Goal: Navigation & Orientation: Find specific page/section

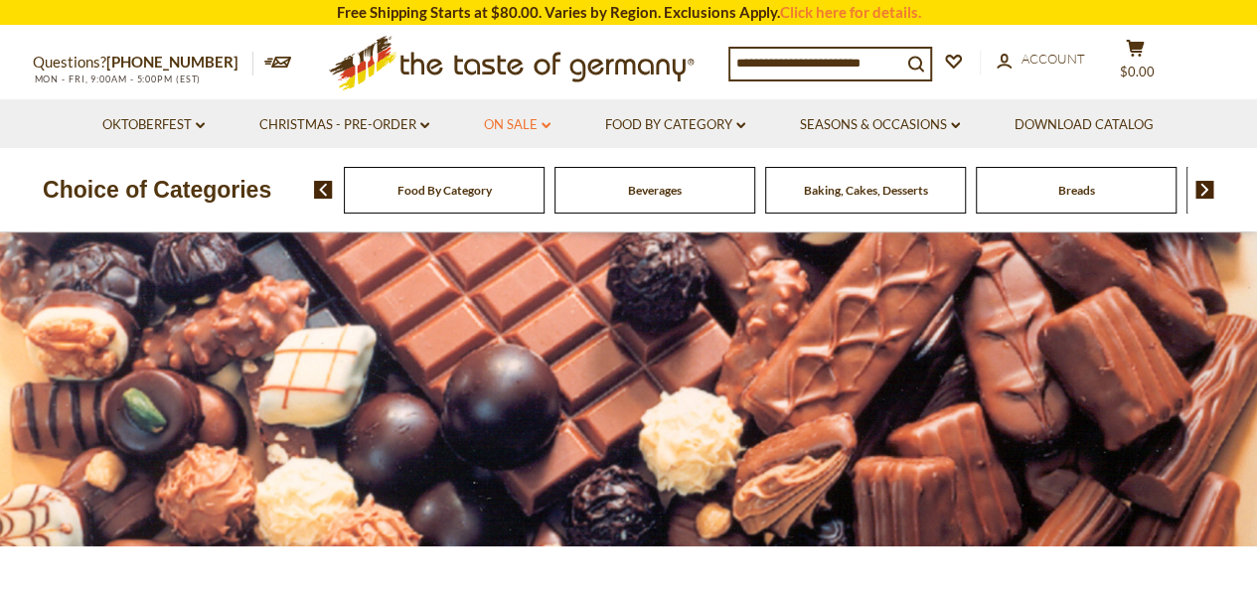
click at [532, 116] on link "On Sale dropdown_arrow" at bounding box center [517, 125] width 67 height 22
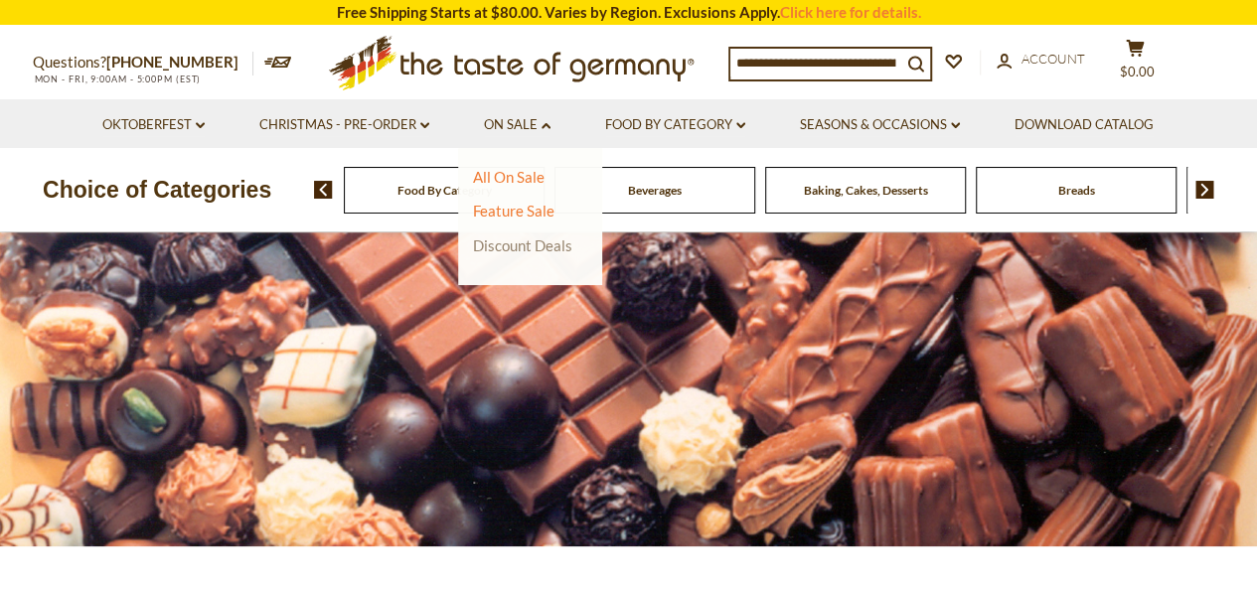
click at [515, 238] on link "Discount Deals" at bounding box center [522, 246] width 99 height 28
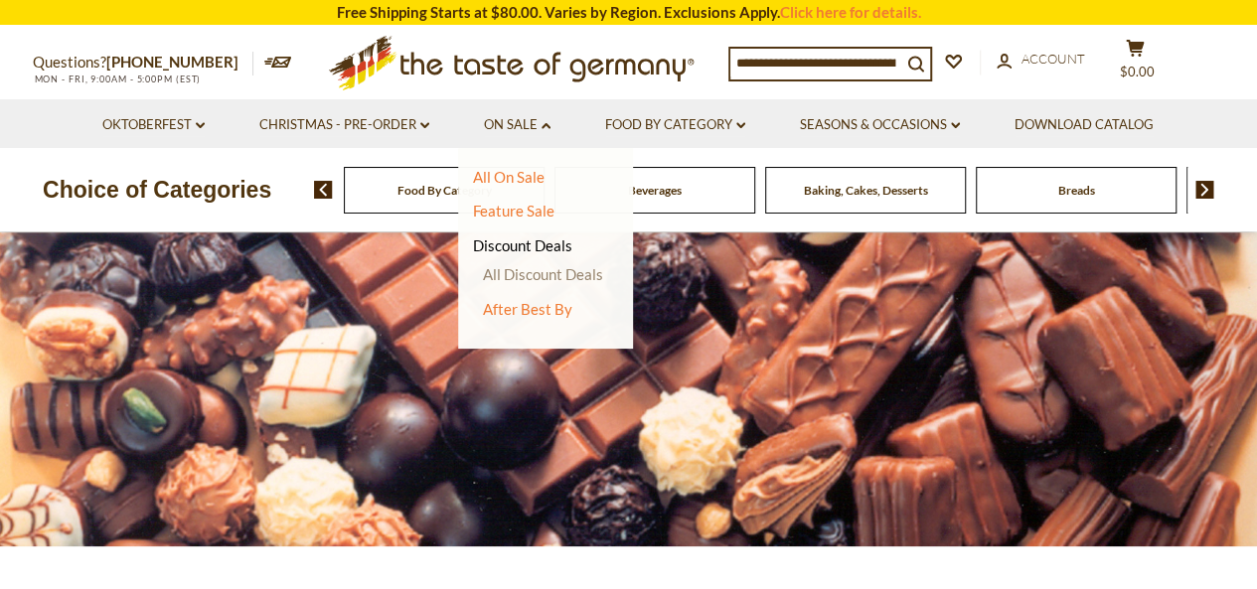
click at [545, 269] on link "All Discount Deals" at bounding box center [543, 274] width 120 height 18
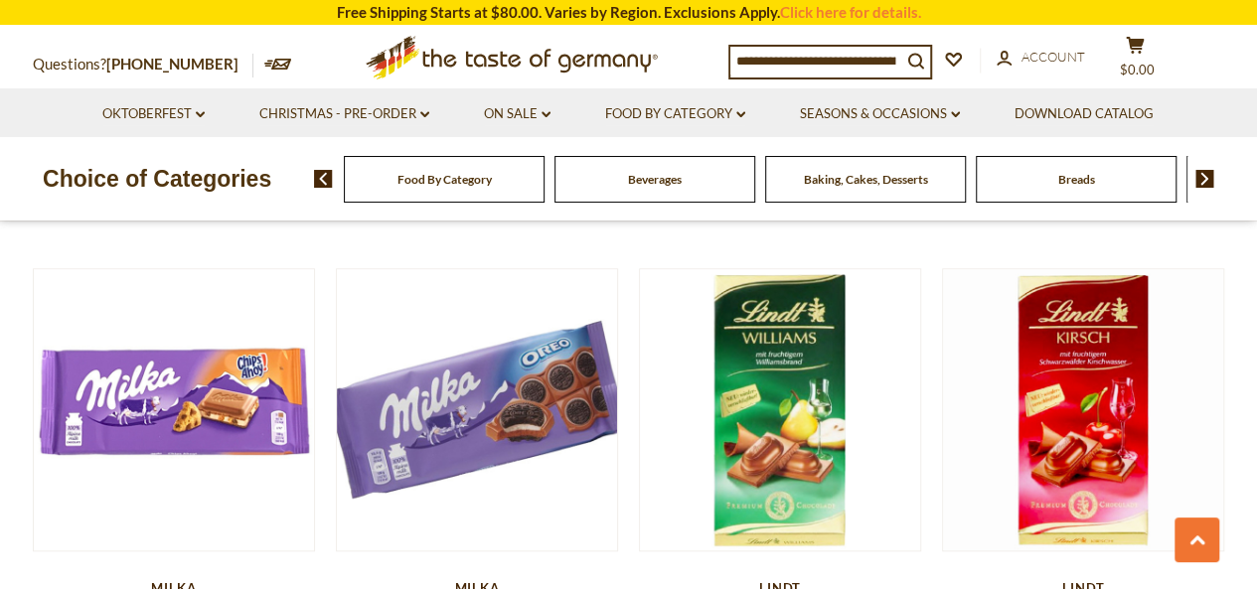
scroll to position [755, 0]
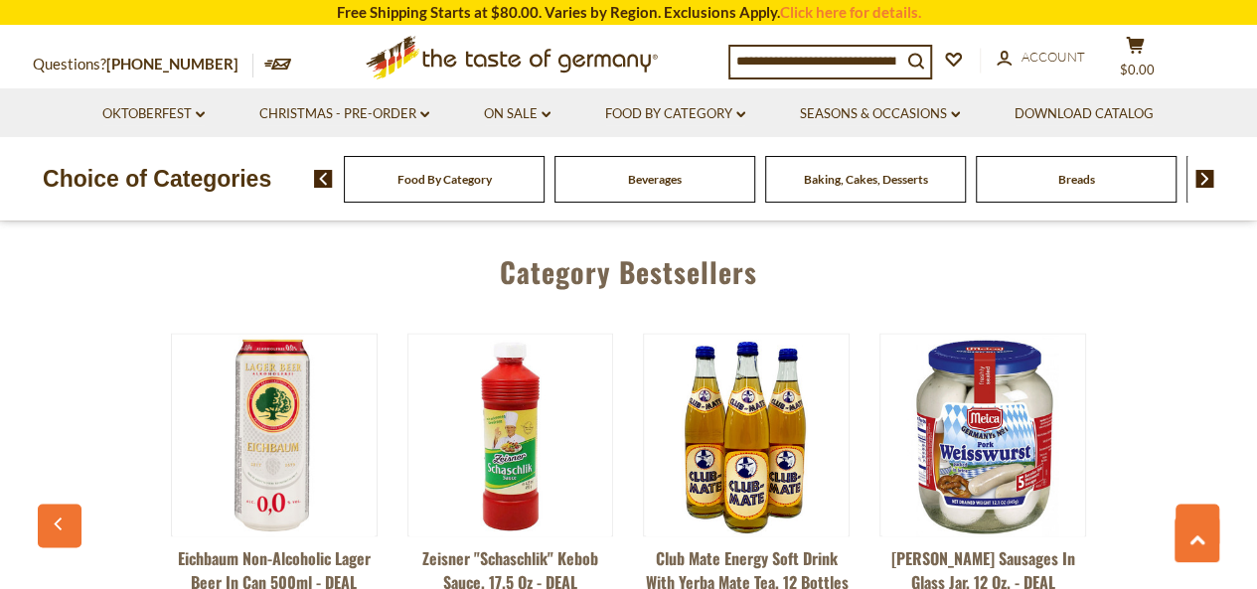
scroll to position [5049, 0]
